Goal: Task Accomplishment & Management: Manage account settings

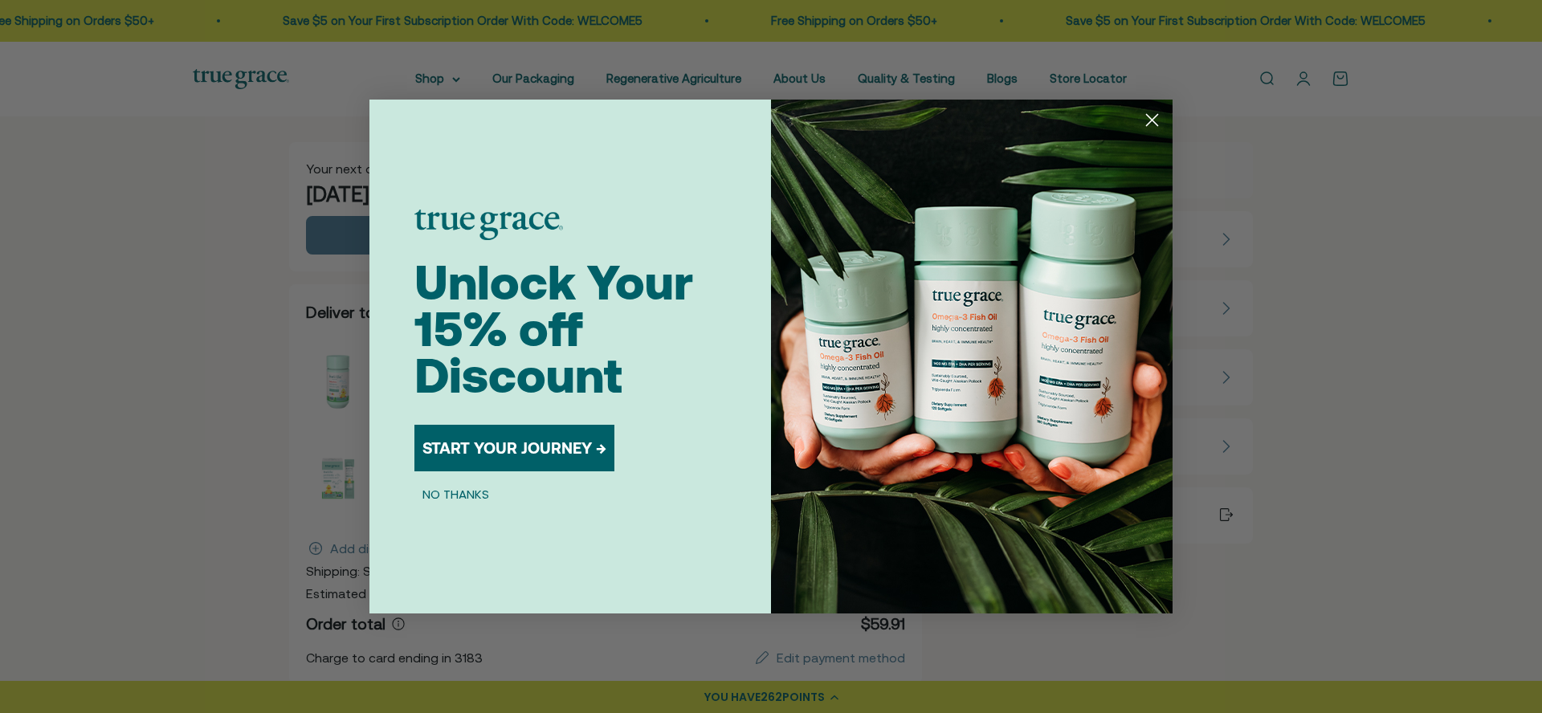
click at [1159, 124] on circle "Close dialog" at bounding box center [1152, 120] width 27 height 27
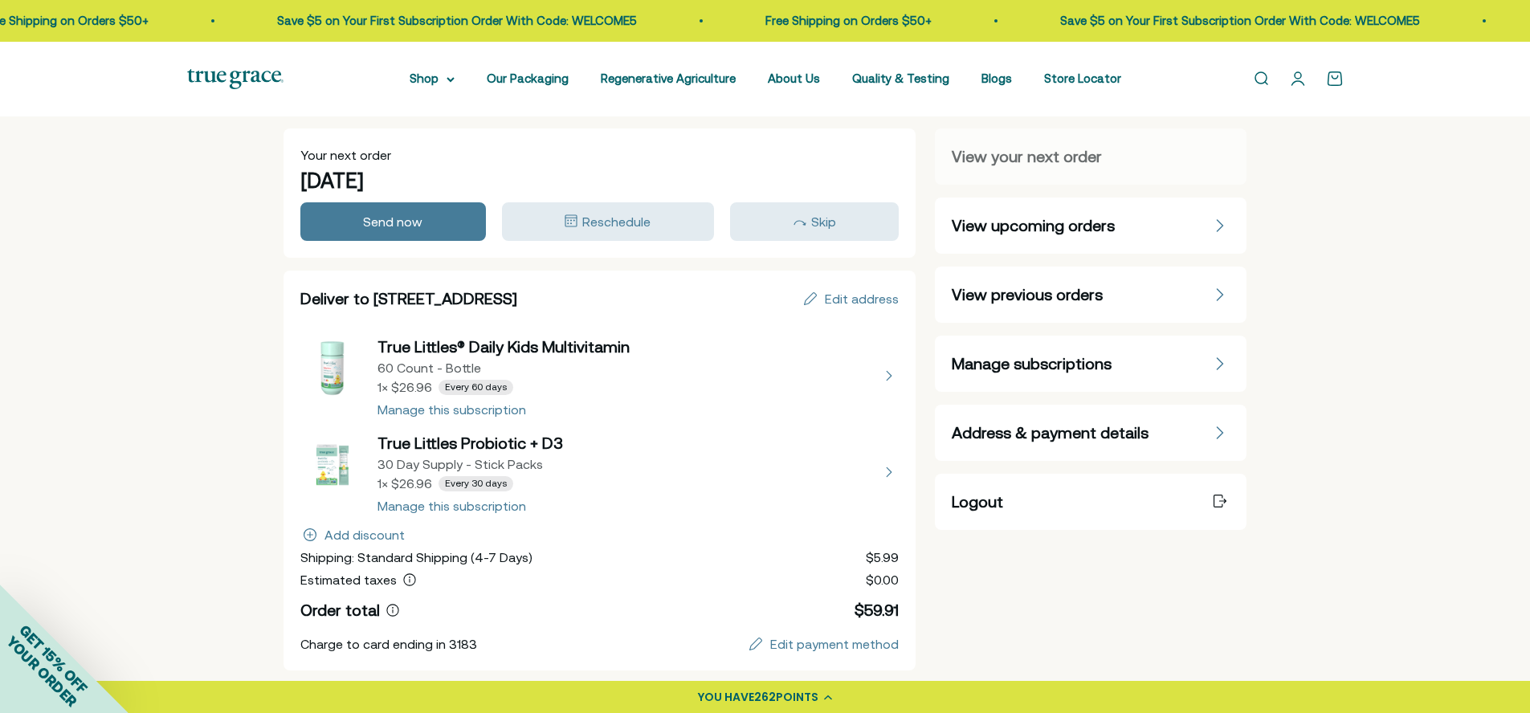
scroll to position [9, 0]
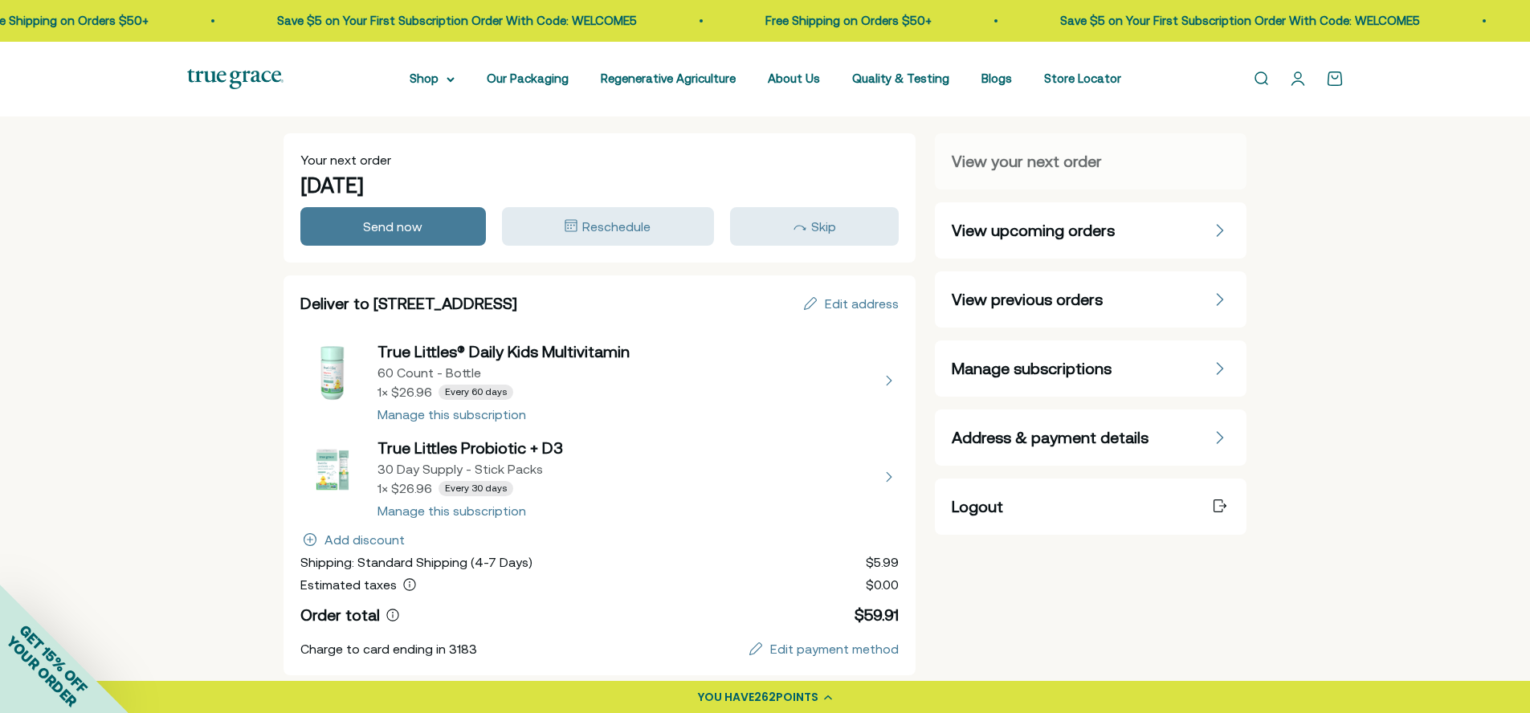
click at [500, 511] on button "view details about True Littles Probiotic + D3 30 Day Supply - Stick Packs 1 × …" at bounding box center [599, 477] width 599 height 80
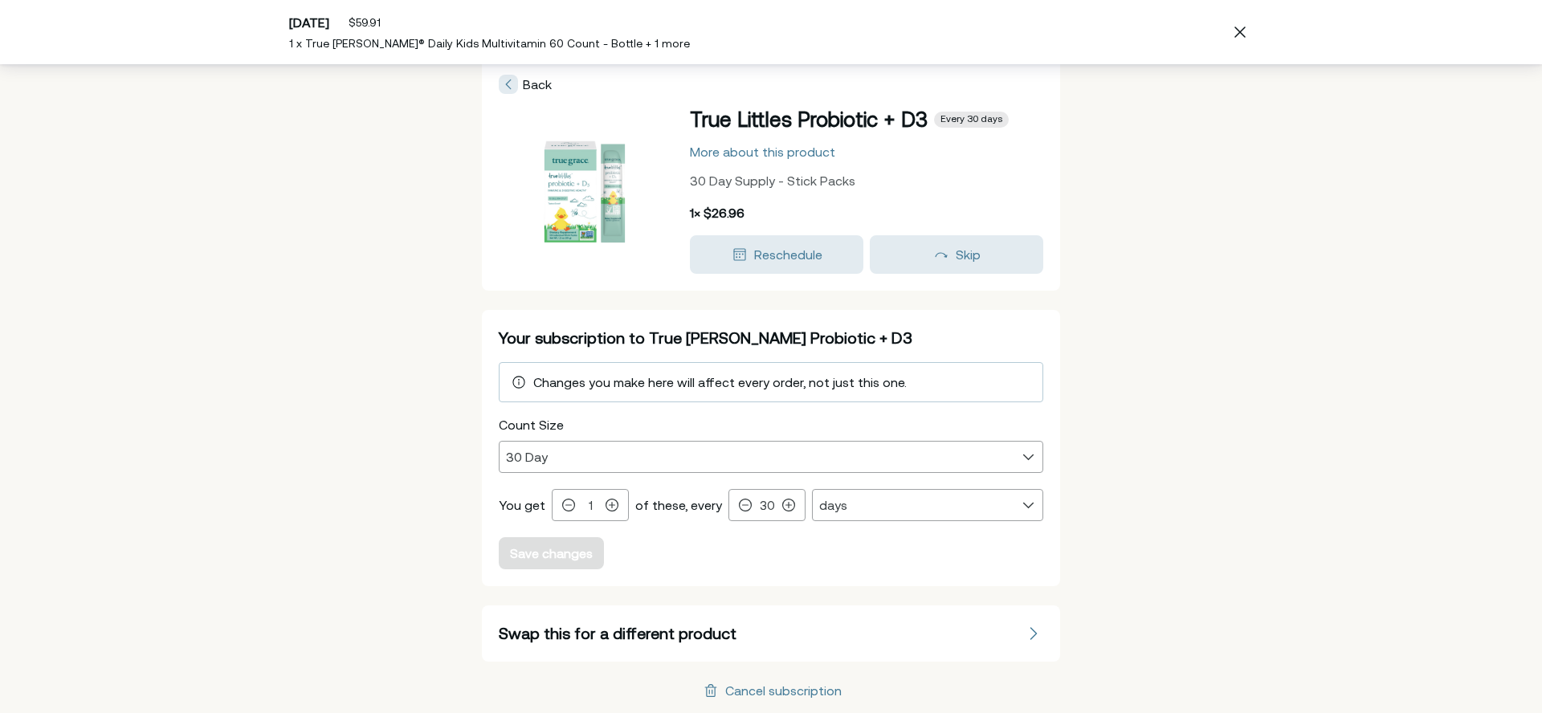
scroll to position [18, 0]
click at [783, 691] on div "Cancel subscription" at bounding box center [783, 691] width 116 height 13
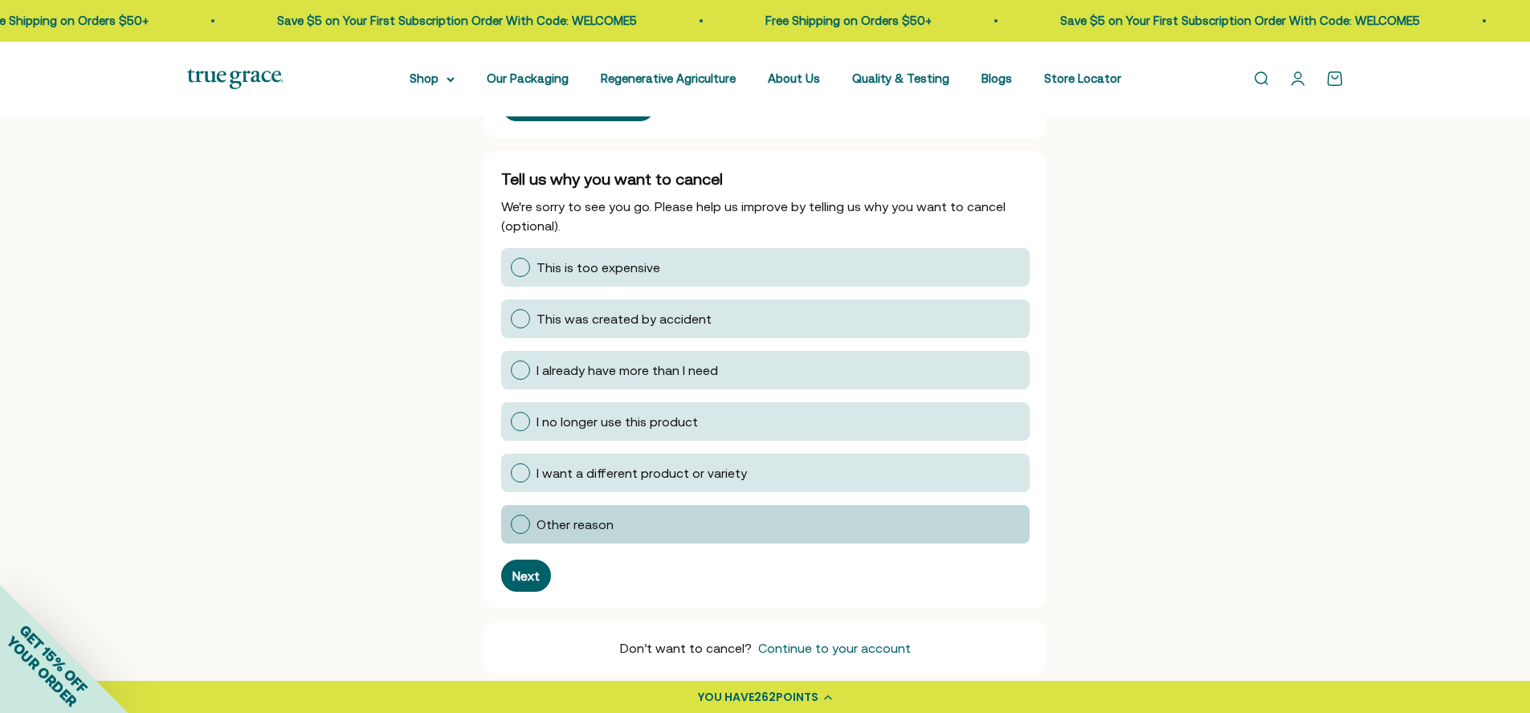
scroll to position [196, 0]
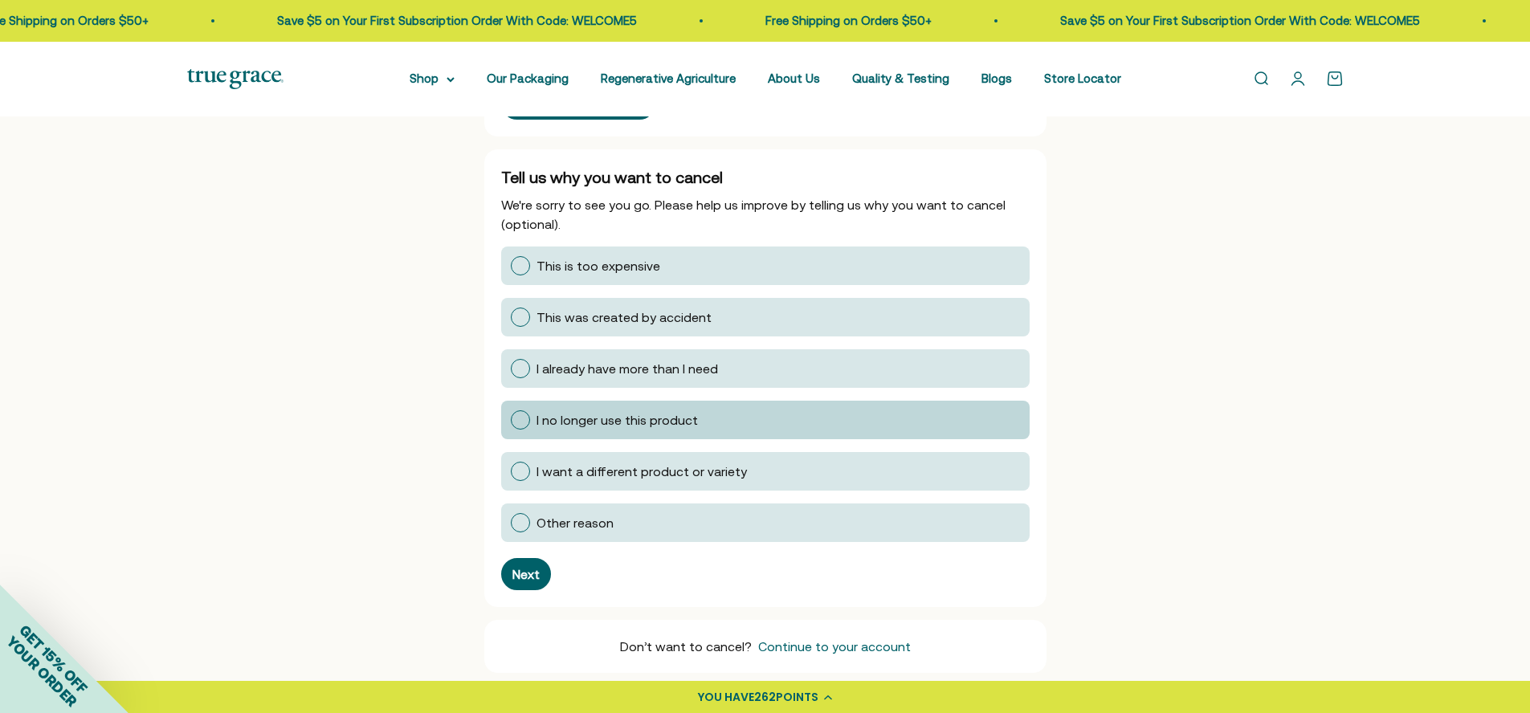
click at [620, 426] on span "I no longer use this product" at bounding box center [617, 420] width 161 height 14
click at [510, 420] on input "I no longer use this product" at bounding box center [510, 420] width 0 height 0
click at [524, 594] on div "Tell us why you want to cancel We're sorry to see you go. Please help us improv…" at bounding box center [765, 378] width 562 height 458
click at [537, 575] on div "Next" at bounding box center [526, 574] width 27 height 13
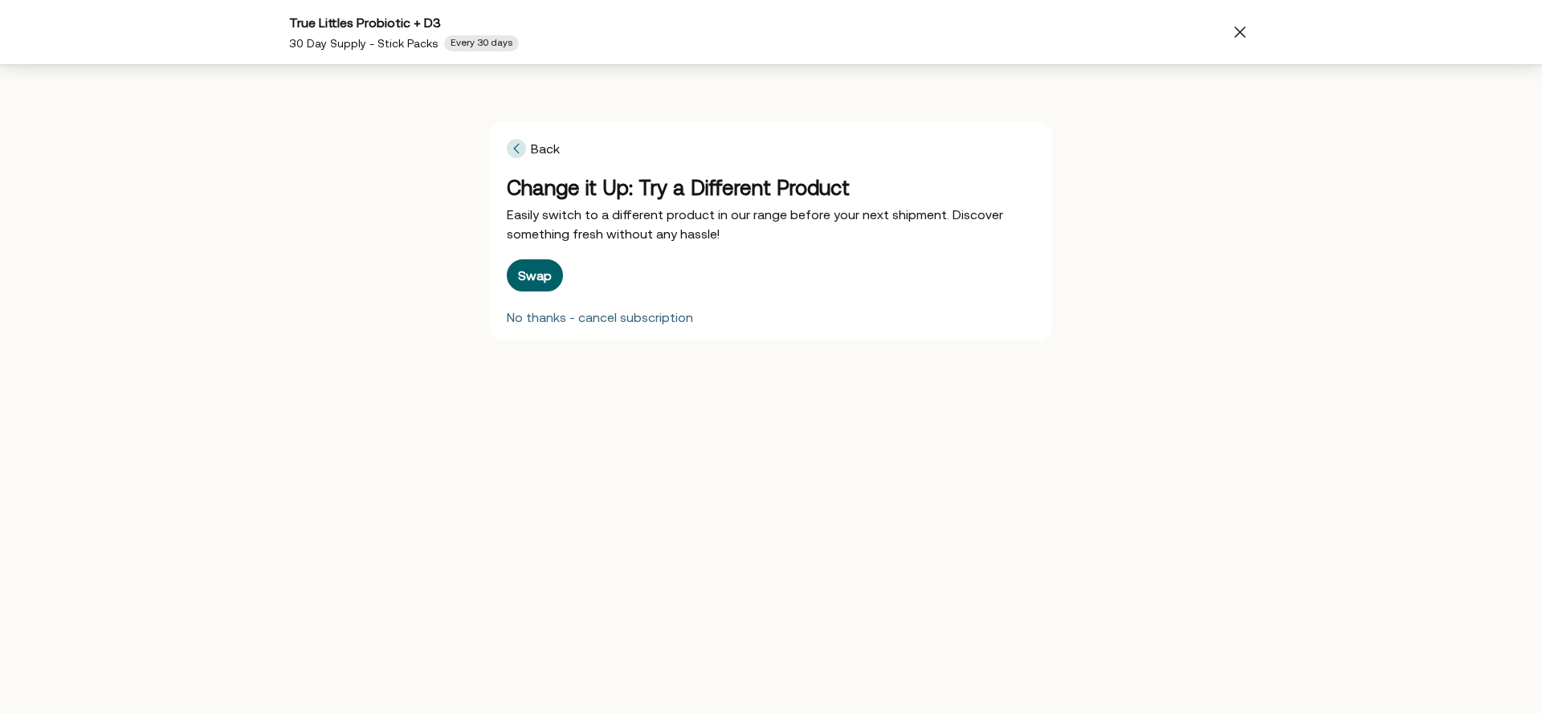
click at [607, 317] on div "No thanks - cancel subscription" at bounding box center [600, 317] width 186 height 13
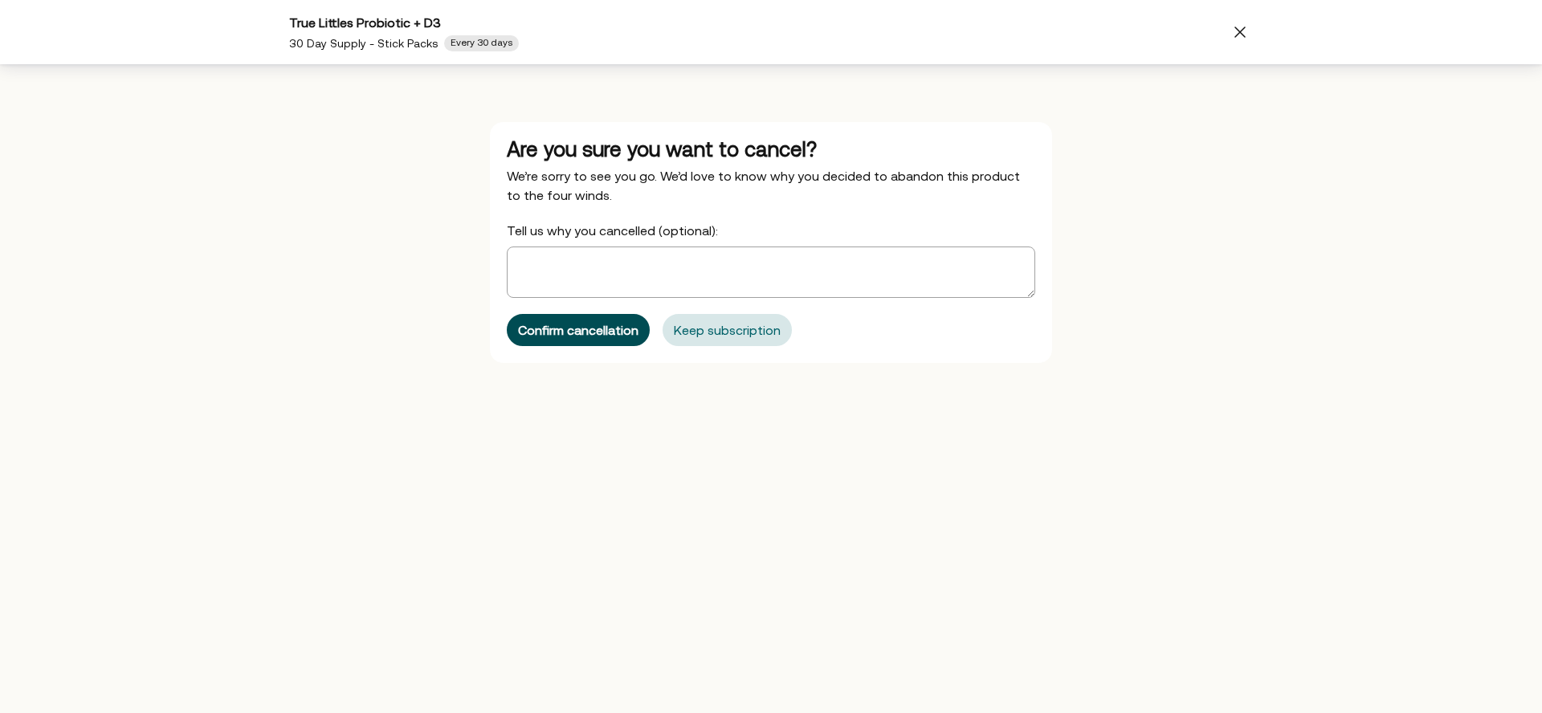
click at [594, 332] on div "Confirm cancellation" at bounding box center [578, 330] width 121 height 13
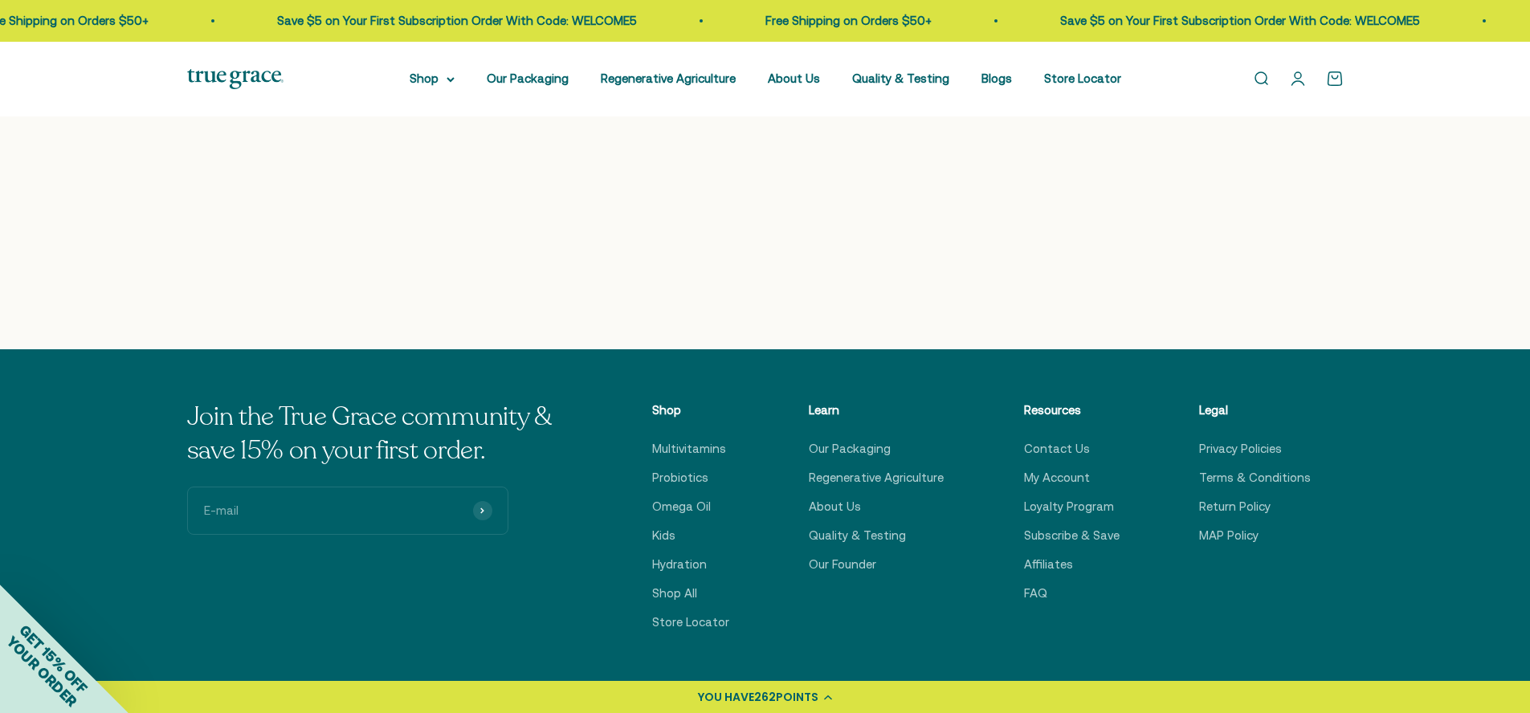
scroll to position [0, 0]
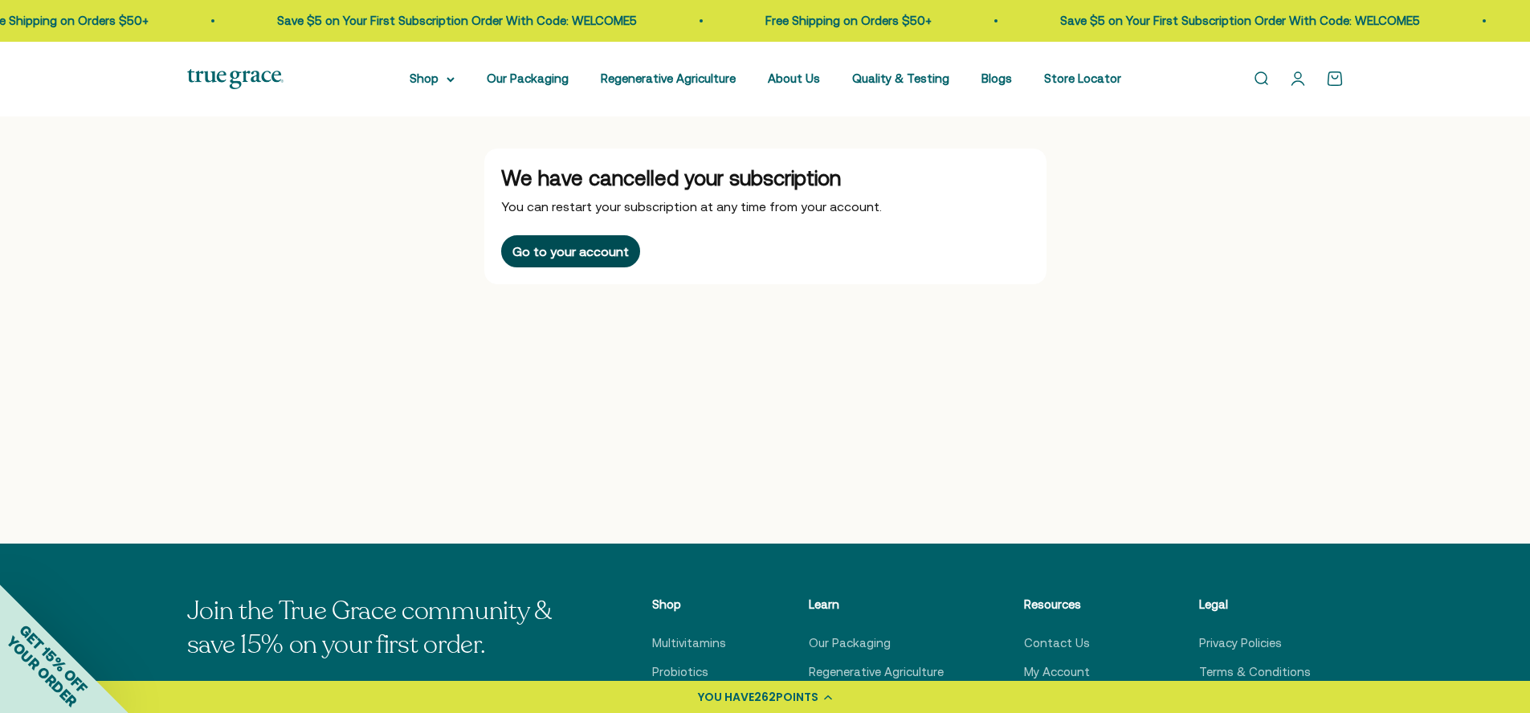
click at [602, 253] on div "Go to your account" at bounding box center [571, 251] width 116 height 13
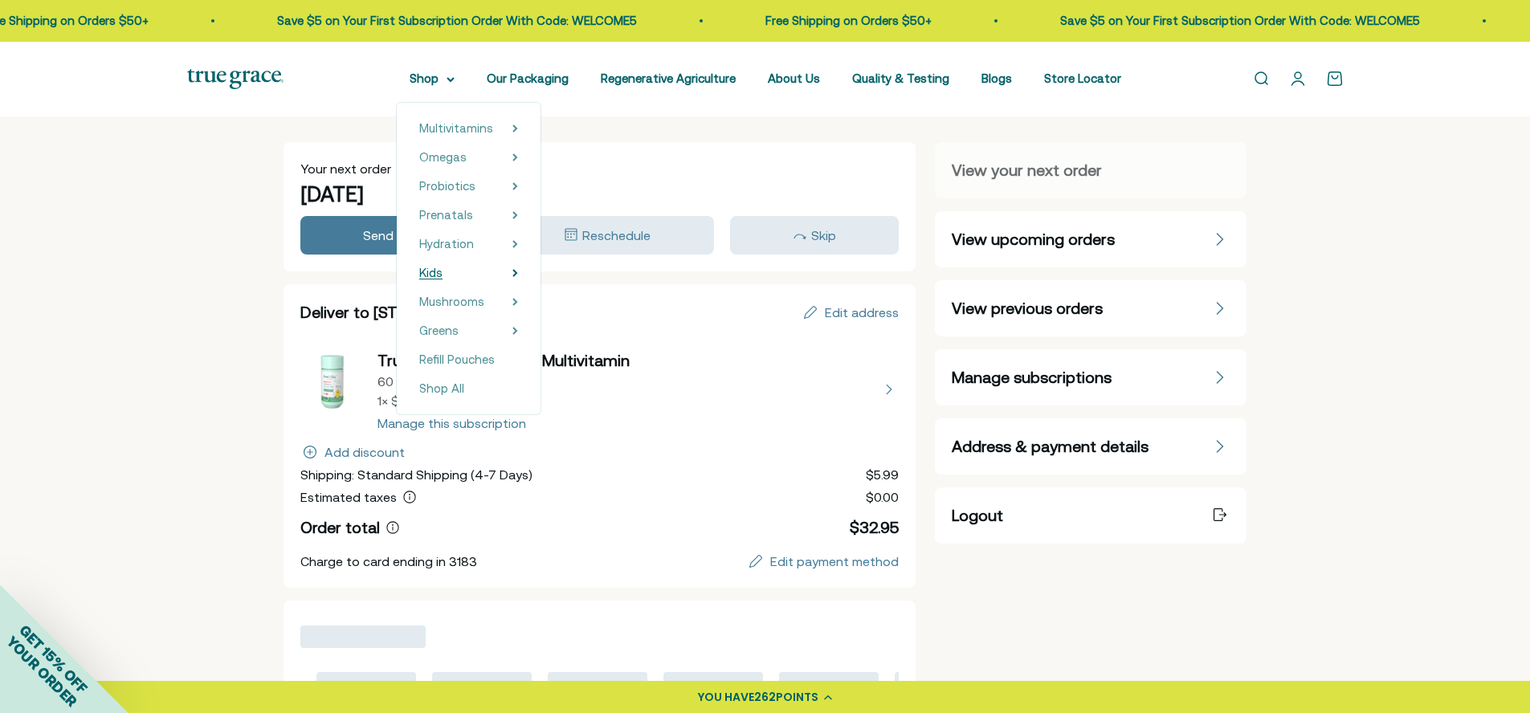
click at [512, 276] on summary "Kids" at bounding box center [468, 272] width 99 height 19
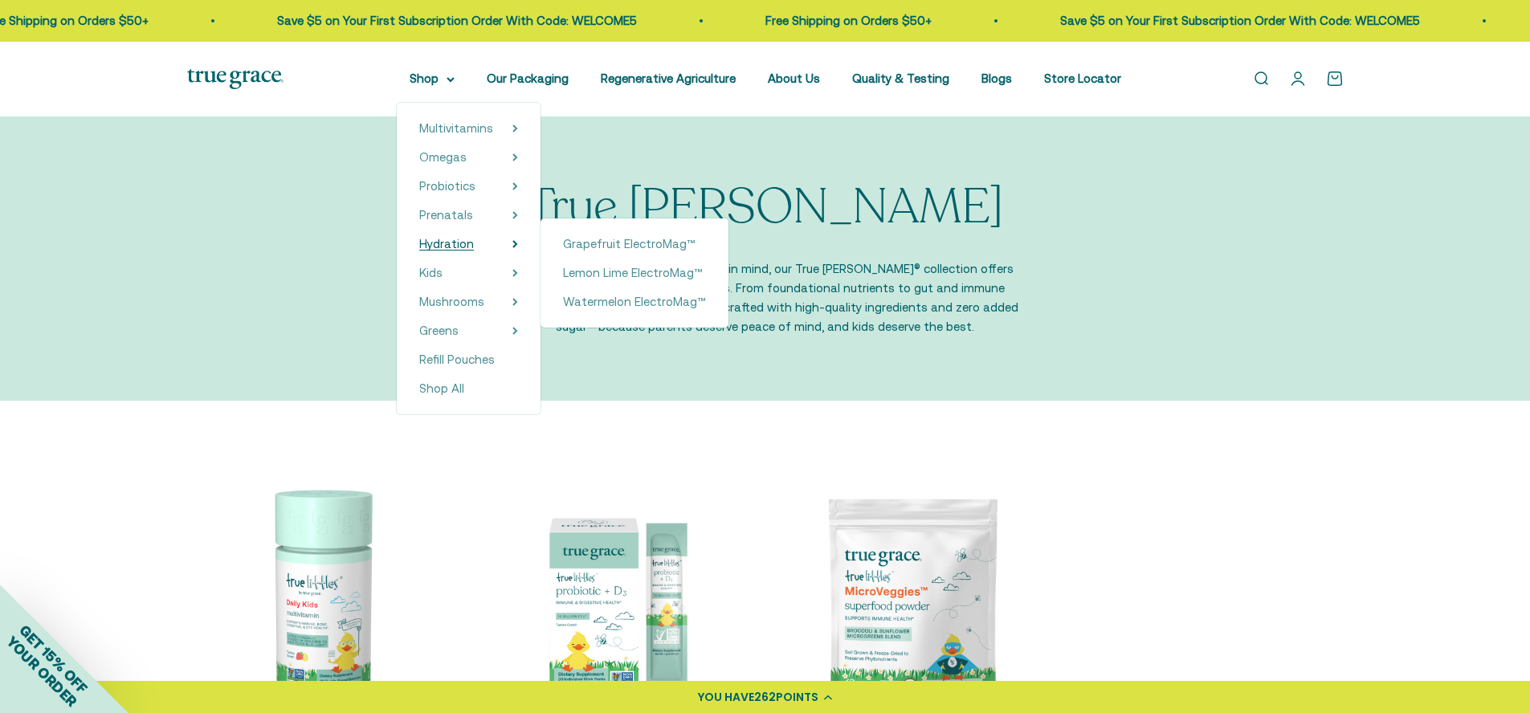
click at [500, 246] on summary "Hydration" at bounding box center [468, 244] width 99 height 19
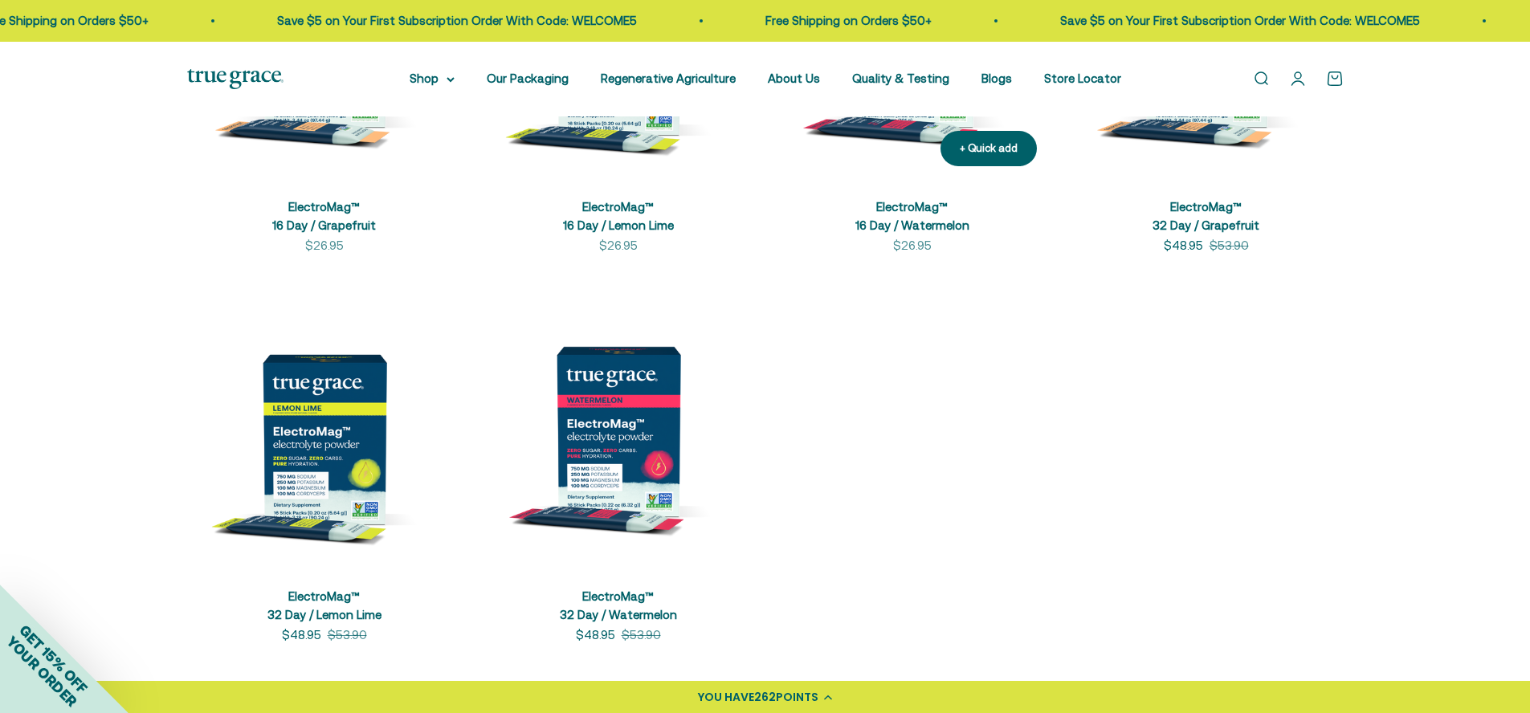
scroll to position [427, 0]
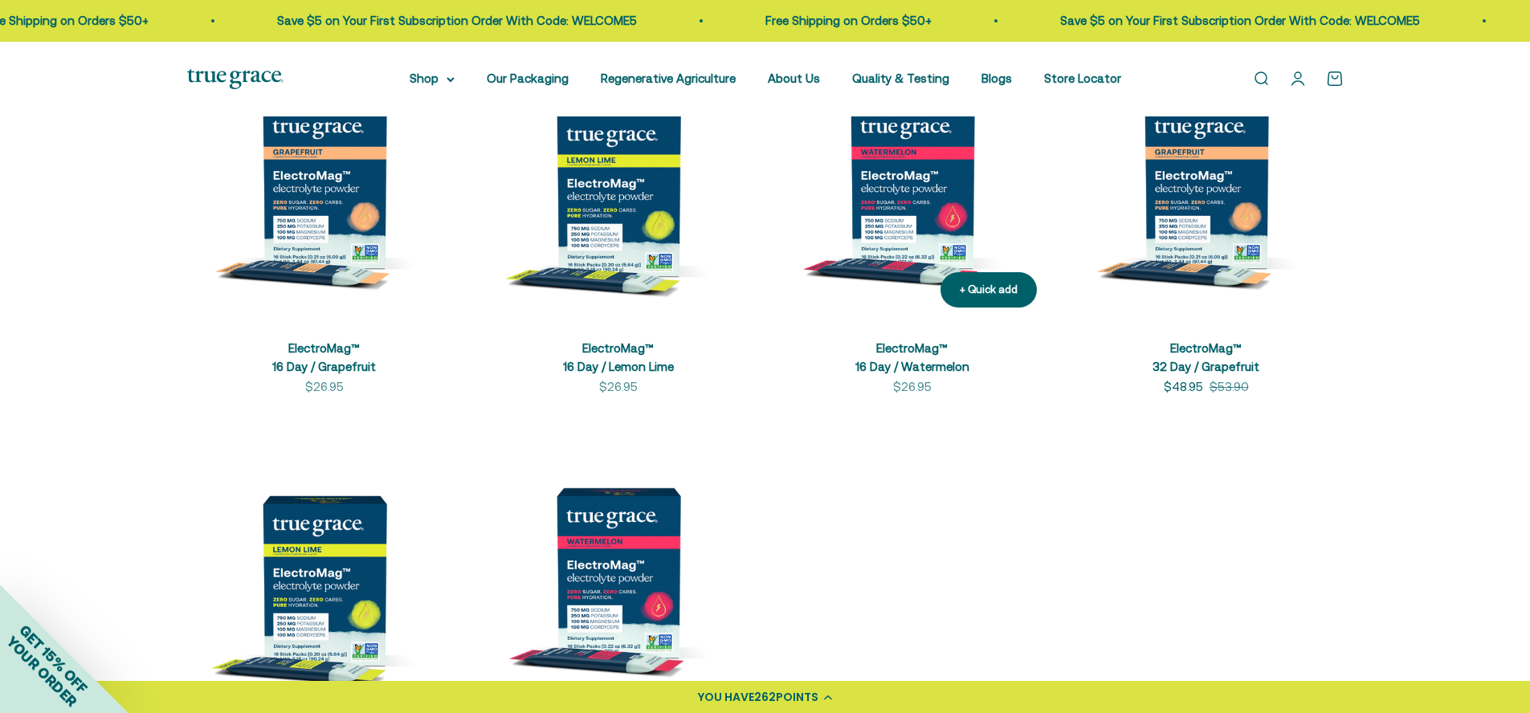
click at [909, 242] on img at bounding box center [912, 183] width 275 height 275
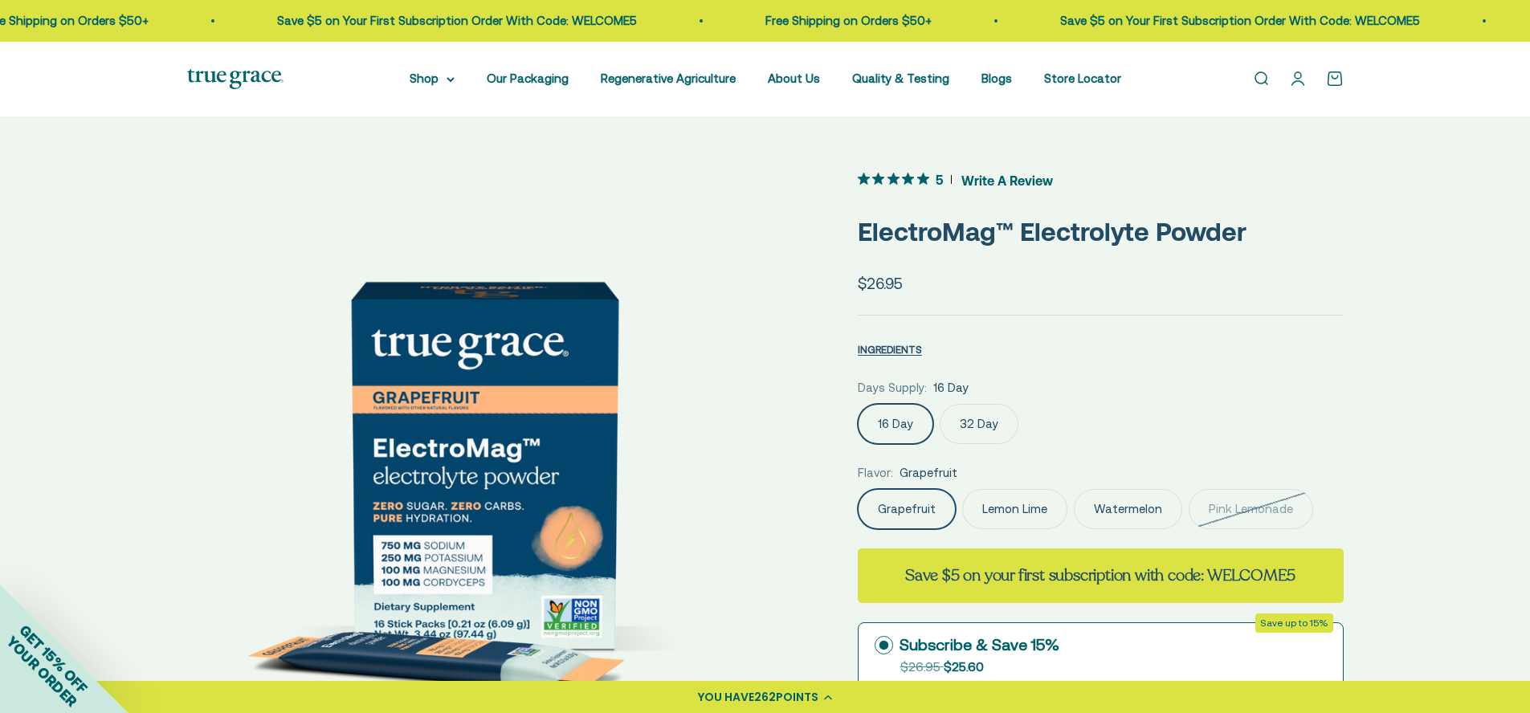
scroll to position [243, 0]
